Goal: Find specific page/section: Find specific page/section

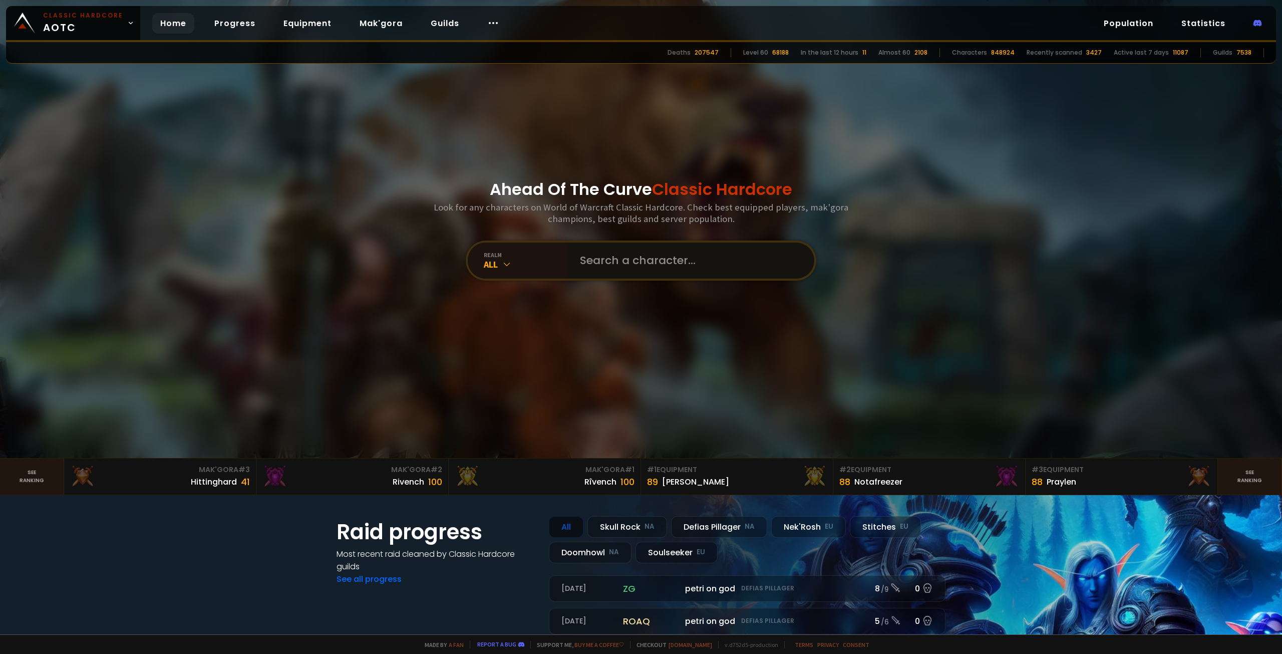
drag, startPoint x: 0, startPoint y: 0, endPoint x: 621, endPoint y: 268, distance: 675.9
click at [621, 268] on input "text" at bounding box center [688, 260] width 228 height 36
paste input "dakata"
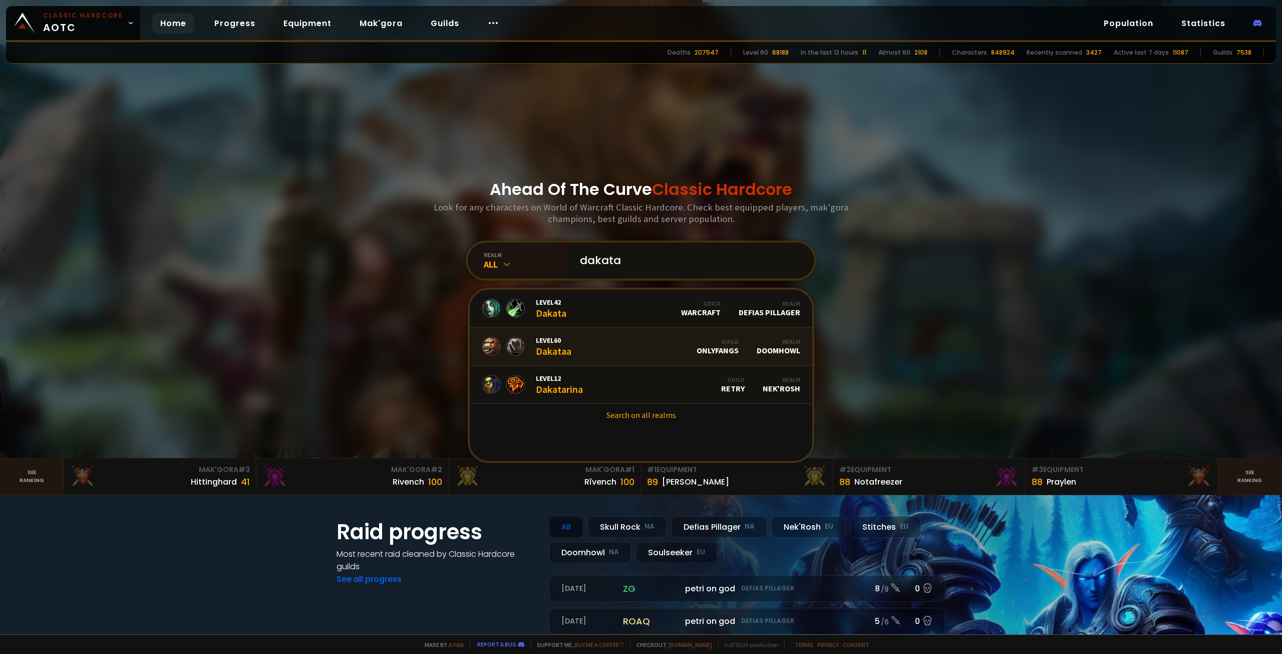
type input "dakata"
click at [553, 346] on div "Level 60 Dakataa" at bounding box center [554, 347] width 36 height 22
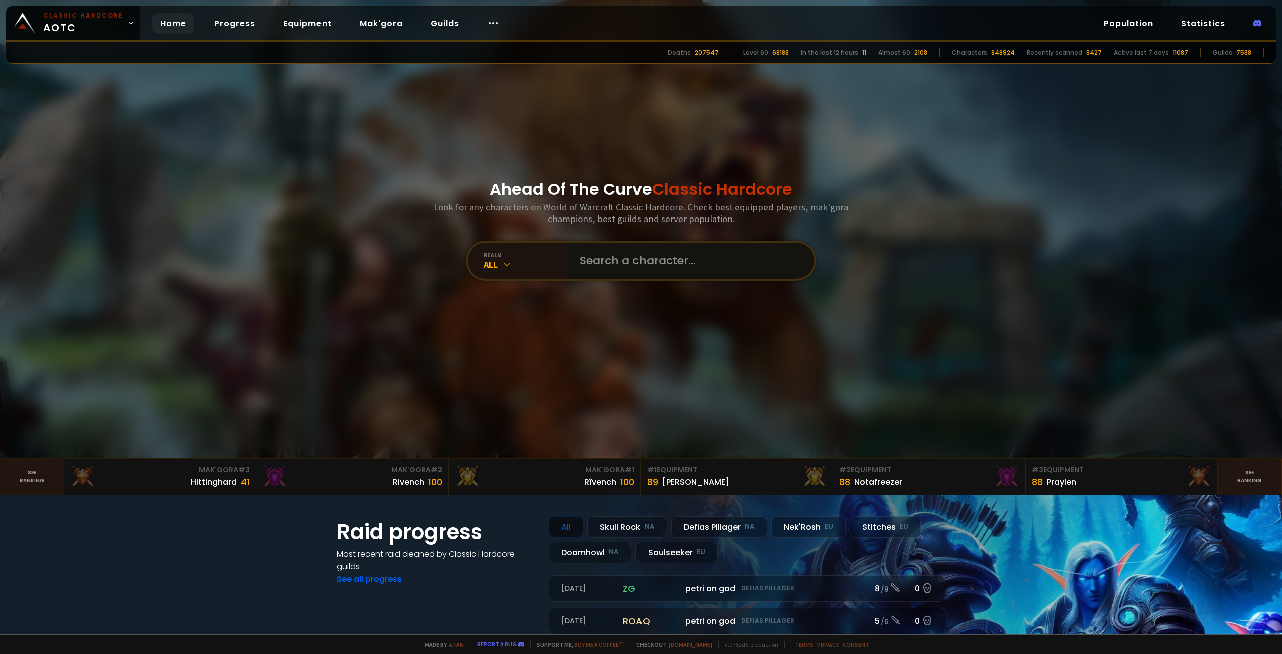
click at [624, 263] on input "text" at bounding box center [688, 260] width 228 height 36
paste input "dakata"
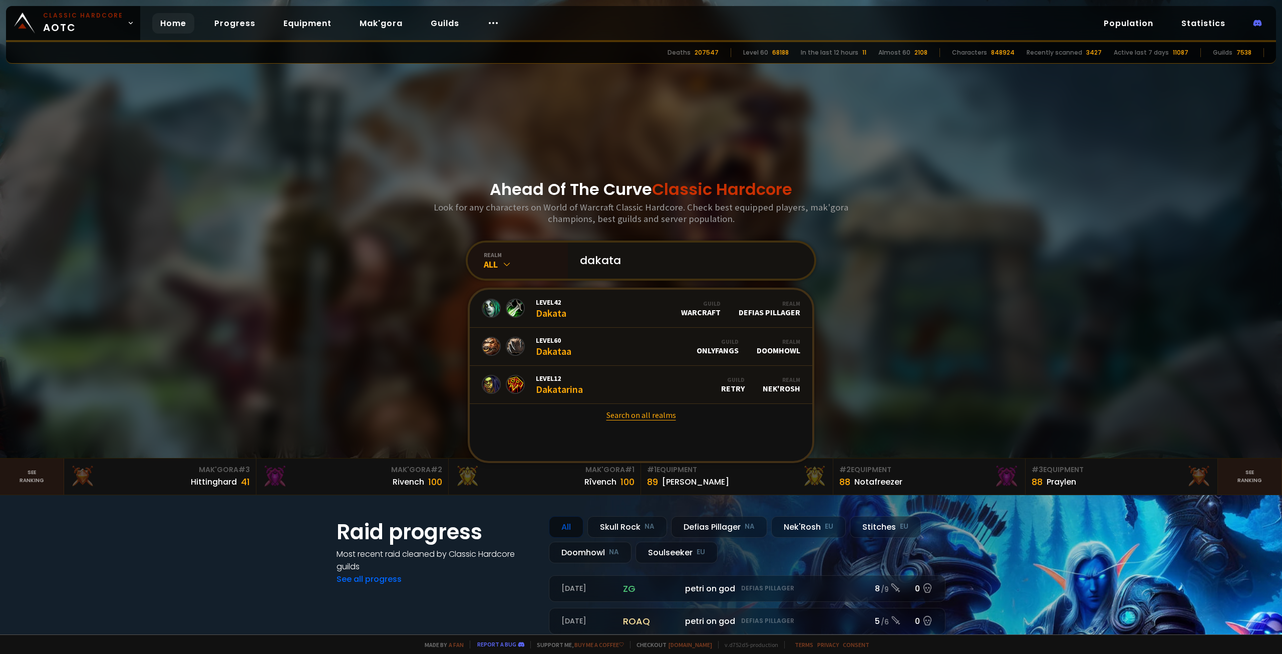
type input "dakata"
click at [629, 415] on link "Search on all realms" at bounding box center [641, 415] width 343 height 22
